Goal: Transaction & Acquisition: Purchase product/service

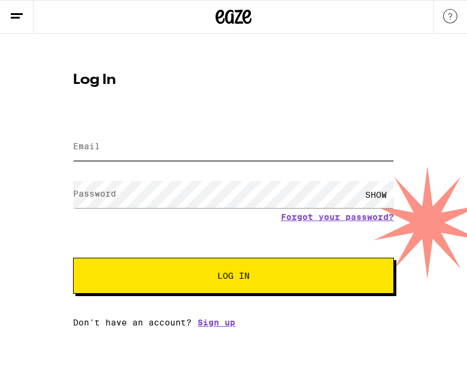
click at [180, 143] on input "Email" at bounding box center [233, 147] width 321 height 27
type input "[EMAIL_ADDRESS][DOMAIN_NAME]"
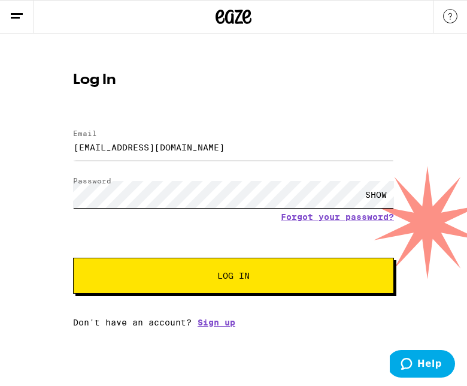
click at [73, 258] on button "Log In" at bounding box center [233, 276] width 321 height 36
